Goal: Download file/media

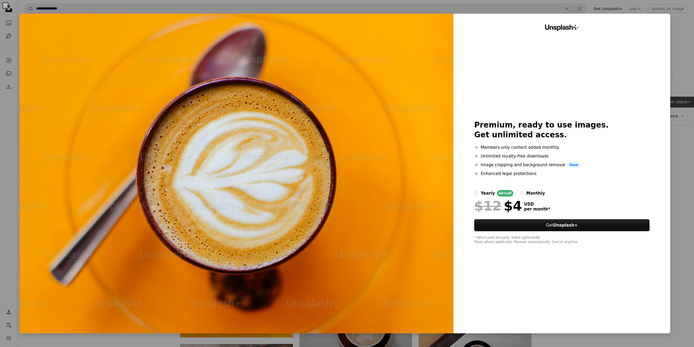
scroll to position [164, 0]
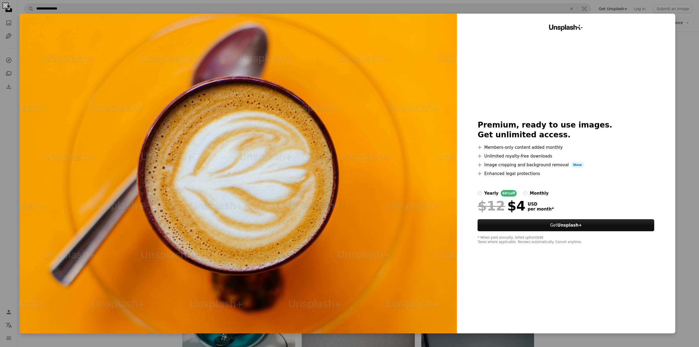
click at [670, 35] on div "Unsplash+ Premium, ready to use images. Get unlimited access. A plus sign Membe…" at bounding box center [566, 174] width 218 height 320
click at [674, 35] on div "An X shape Unsplash+ Premium, ready to use images. Get unlimited access. A plus…" at bounding box center [349, 173] width 699 height 347
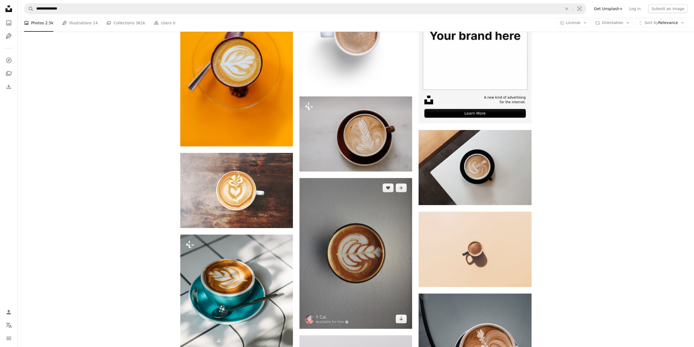
scroll to position [218, 0]
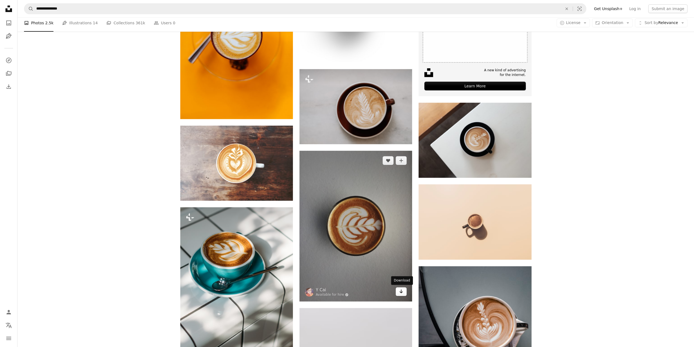
click at [402, 292] on icon "Arrow pointing down" at bounding box center [401, 291] width 4 height 7
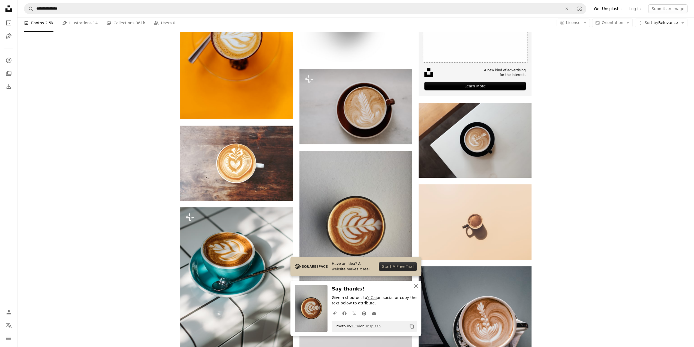
click at [416, 286] on icon "button" at bounding box center [416, 286] width 4 height 4
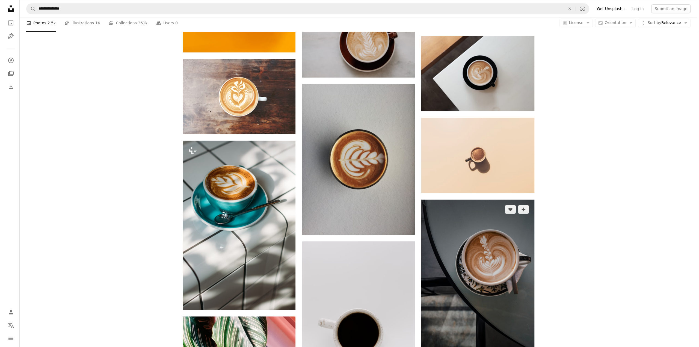
scroll to position [327, 0]
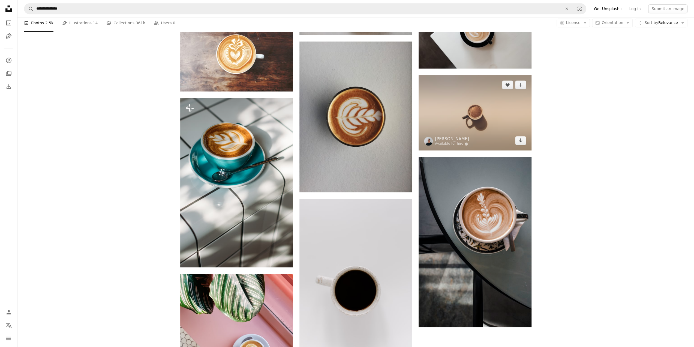
click at [472, 142] on img at bounding box center [475, 112] width 113 height 75
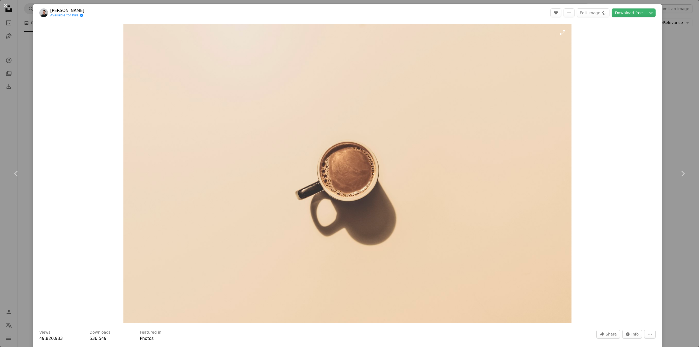
click at [392, 184] on img "Zoom in on this image" at bounding box center [347, 173] width 448 height 299
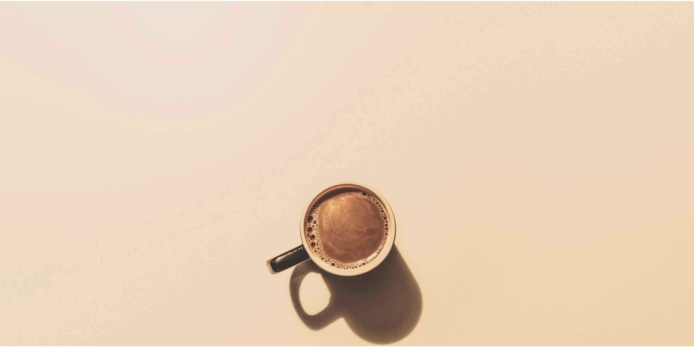
scroll to position [57, 0]
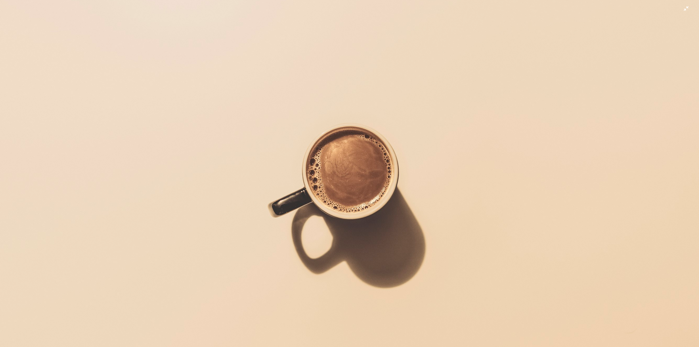
click at [392, 184] on img "Zoom out on this image" at bounding box center [349, 175] width 699 height 467
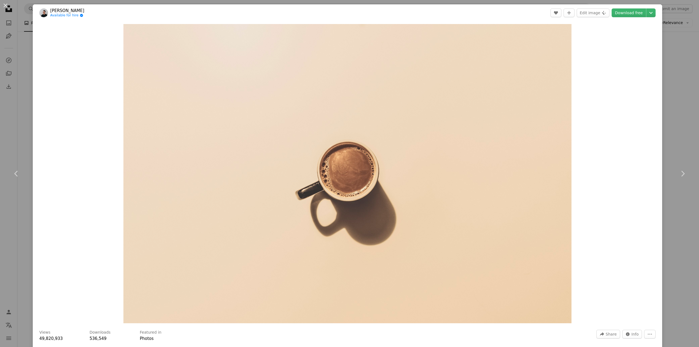
click at [671, 128] on div "An X shape Chevron left Chevron right [PERSON_NAME] Available for hire A checkm…" at bounding box center [349, 173] width 699 height 347
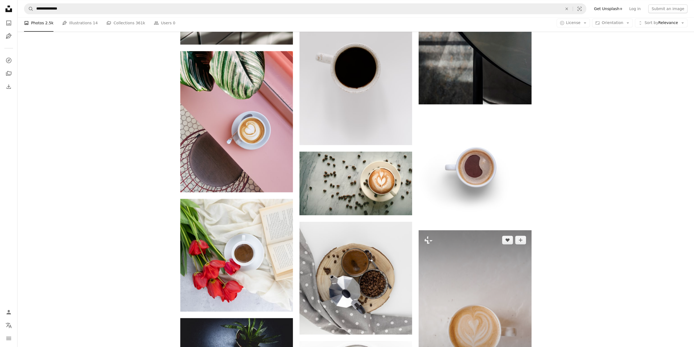
scroll to position [518, 0]
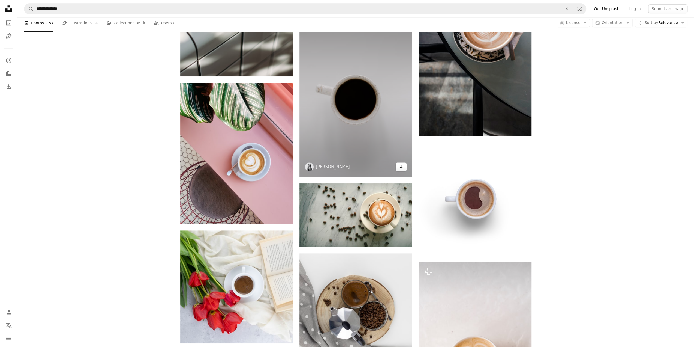
click at [400, 169] on icon "Arrow pointing down" at bounding box center [401, 166] width 4 height 7
